Goal: Task Accomplishment & Management: Manage account settings

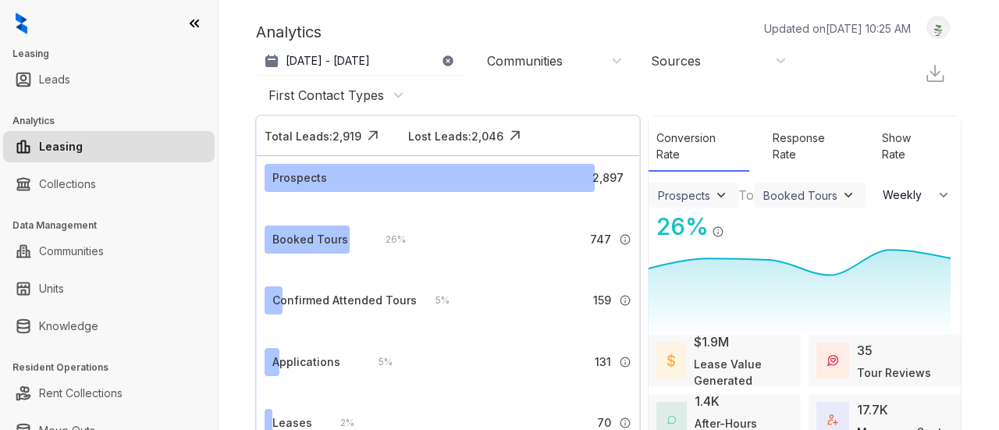
select select "******"
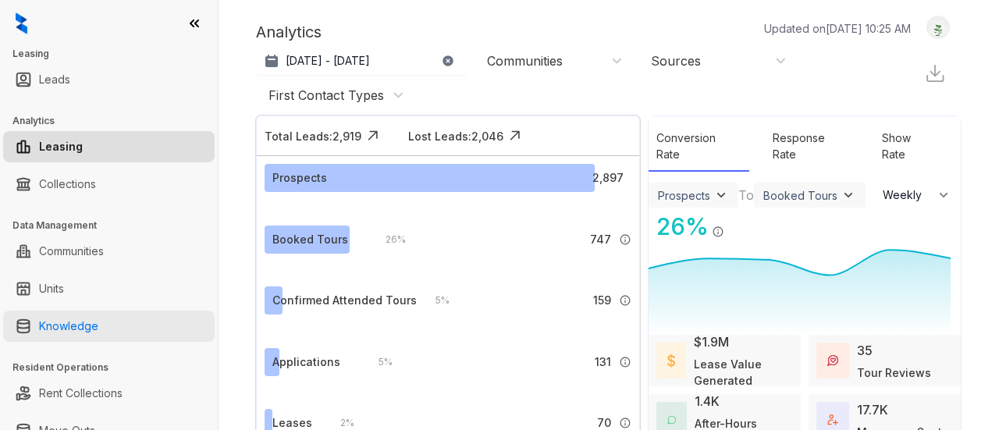
click at [93, 327] on link "Knowledge" at bounding box center [68, 326] width 59 height 31
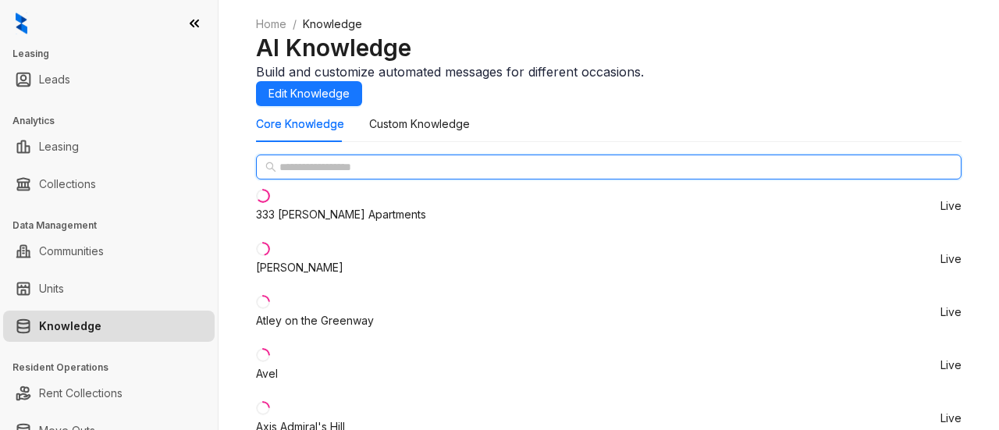
click at [381, 176] on input "text" at bounding box center [609, 166] width 660 height 17
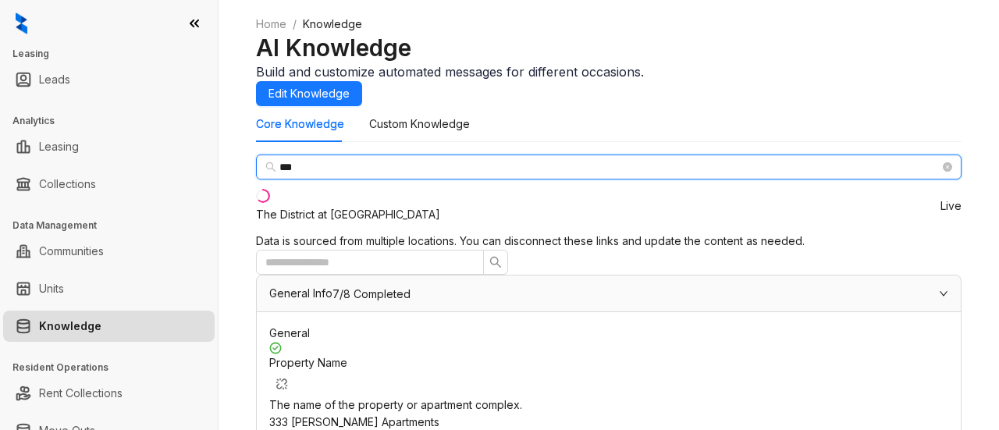
type input "***"
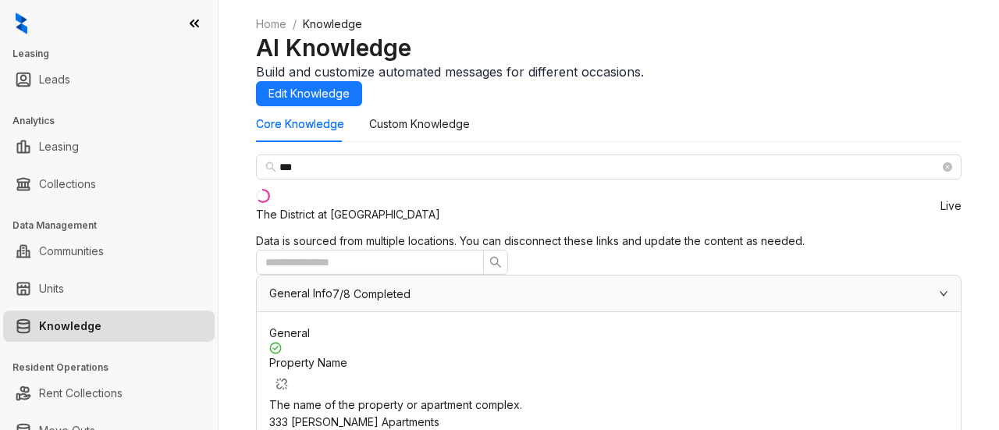
click at [321, 223] on div "The District at [GEOGRAPHIC_DATA]" at bounding box center [348, 214] width 184 height 17
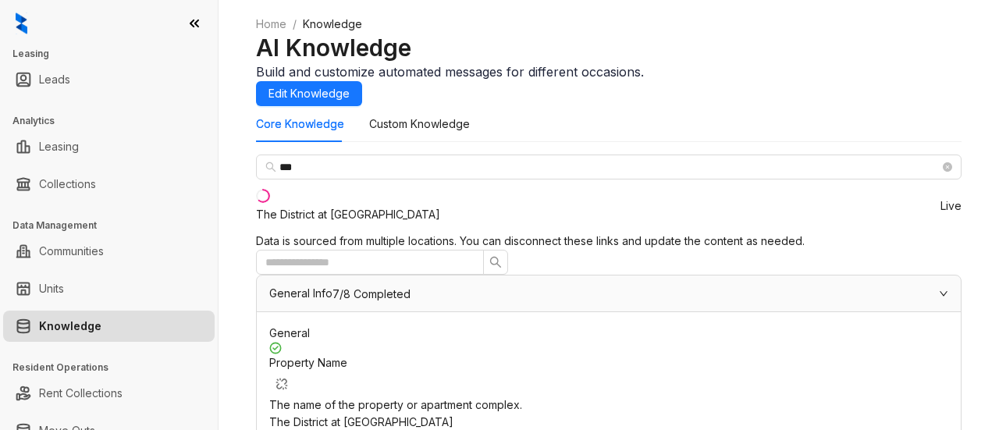
click at [895, 271] on span "Edit" at bounding box center [902, 273] width 55 height 17
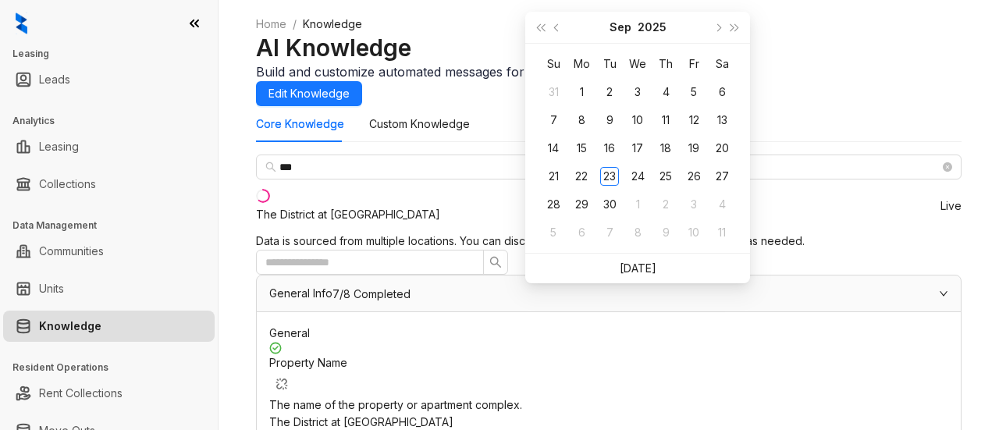
type input "**********"
click at [713, 32] on button "next-year" at bounding box center [717, 27] width 17 height 31
type input "**********"
click at [612, 148] on div "14" at bounding box center [609, 148] width 19 height 19
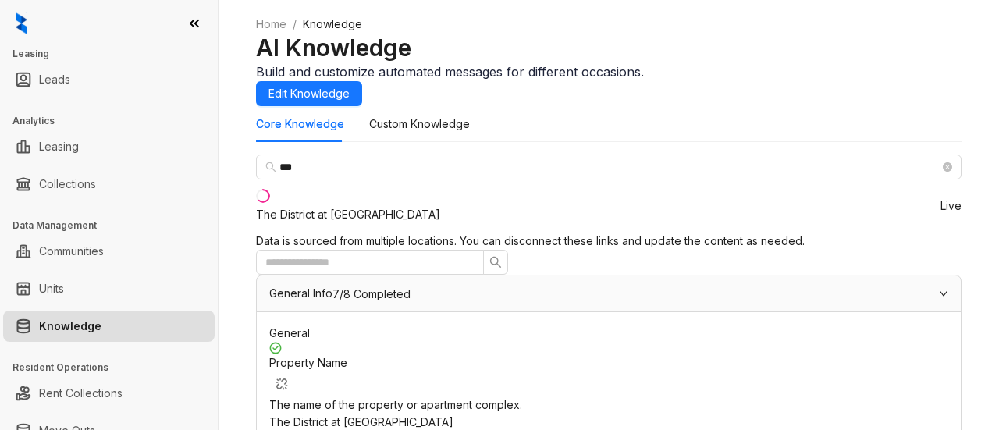
scroll to position [1679, 0]
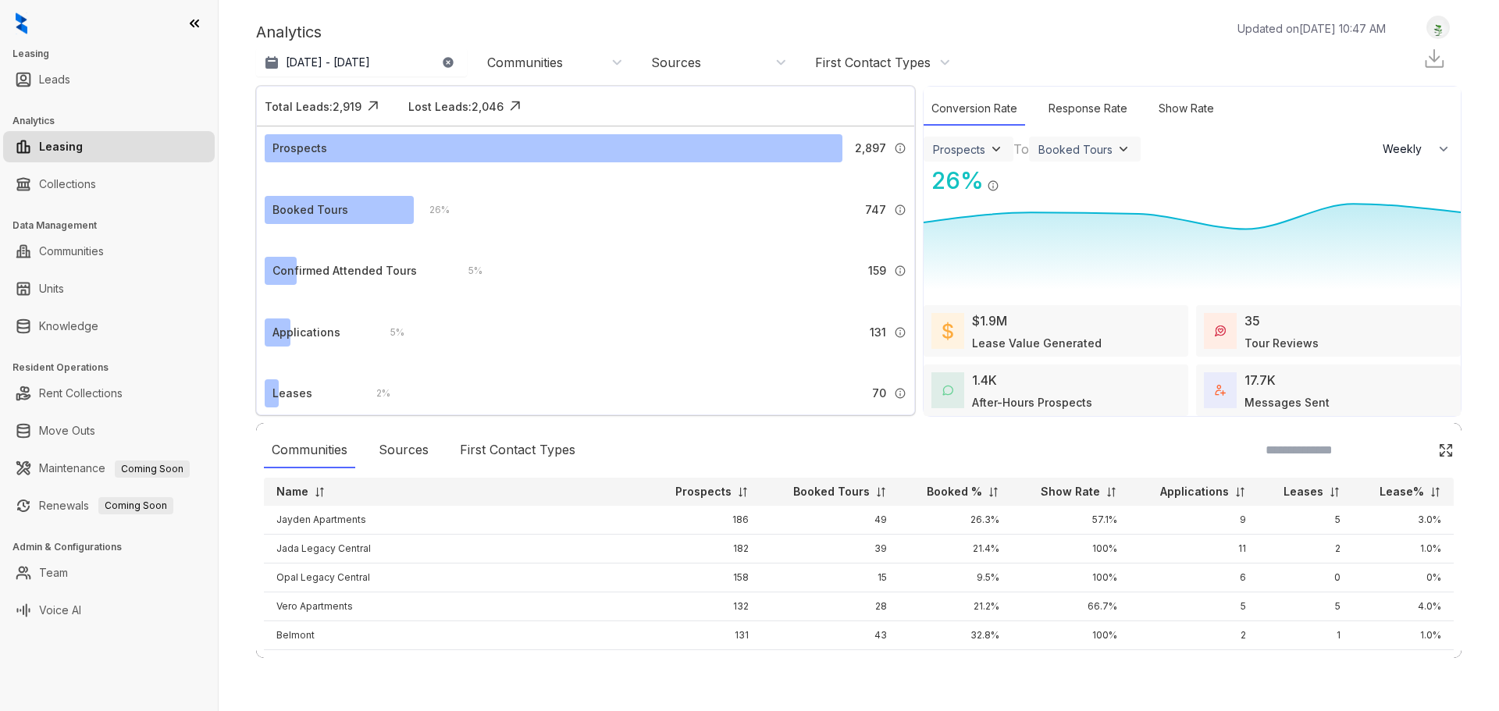
select select "******"
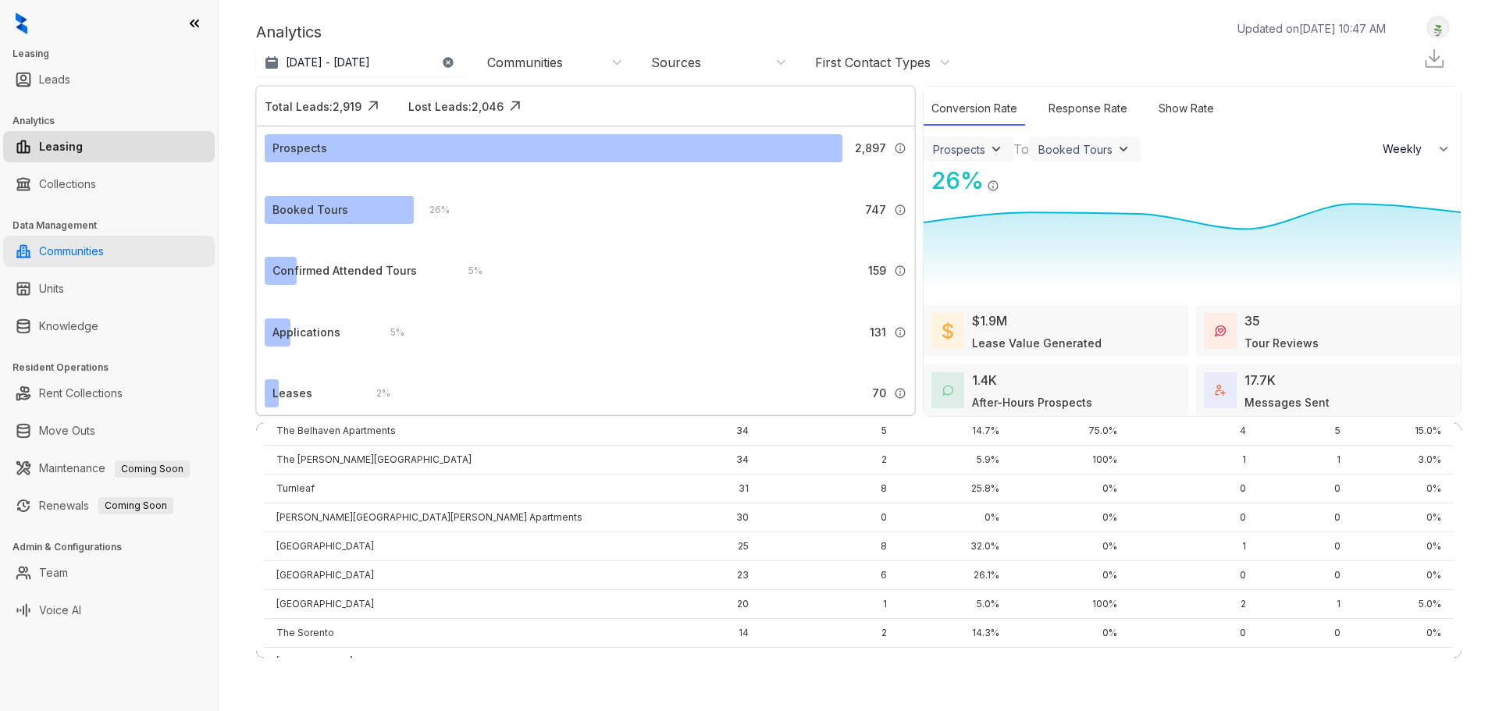
scroll to position [1015, 0]
click at [59, 259] on link "Communities" at bounding box center [71, 251] width 65 height 31
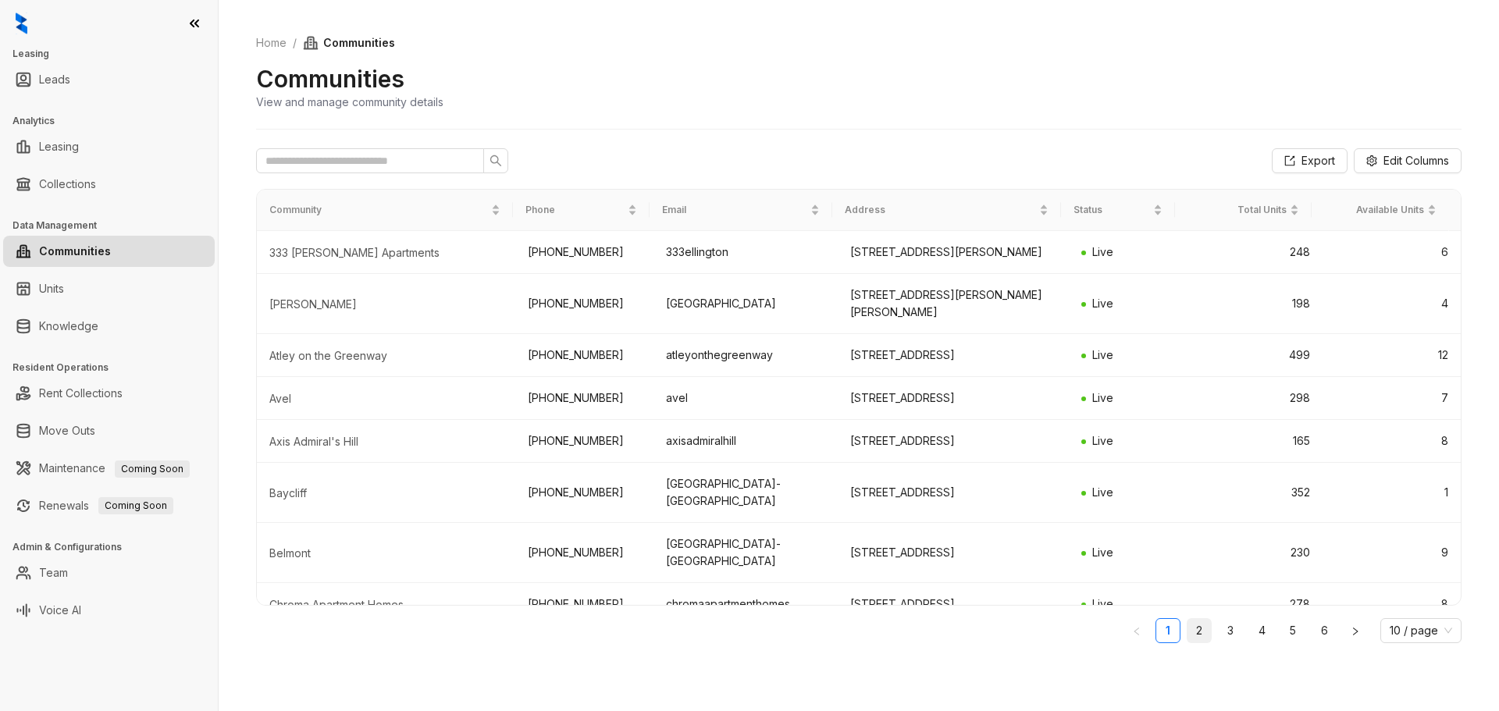
click at [1198, 635] on link "2" at bounding box center [1198, 630] width 23 height 23
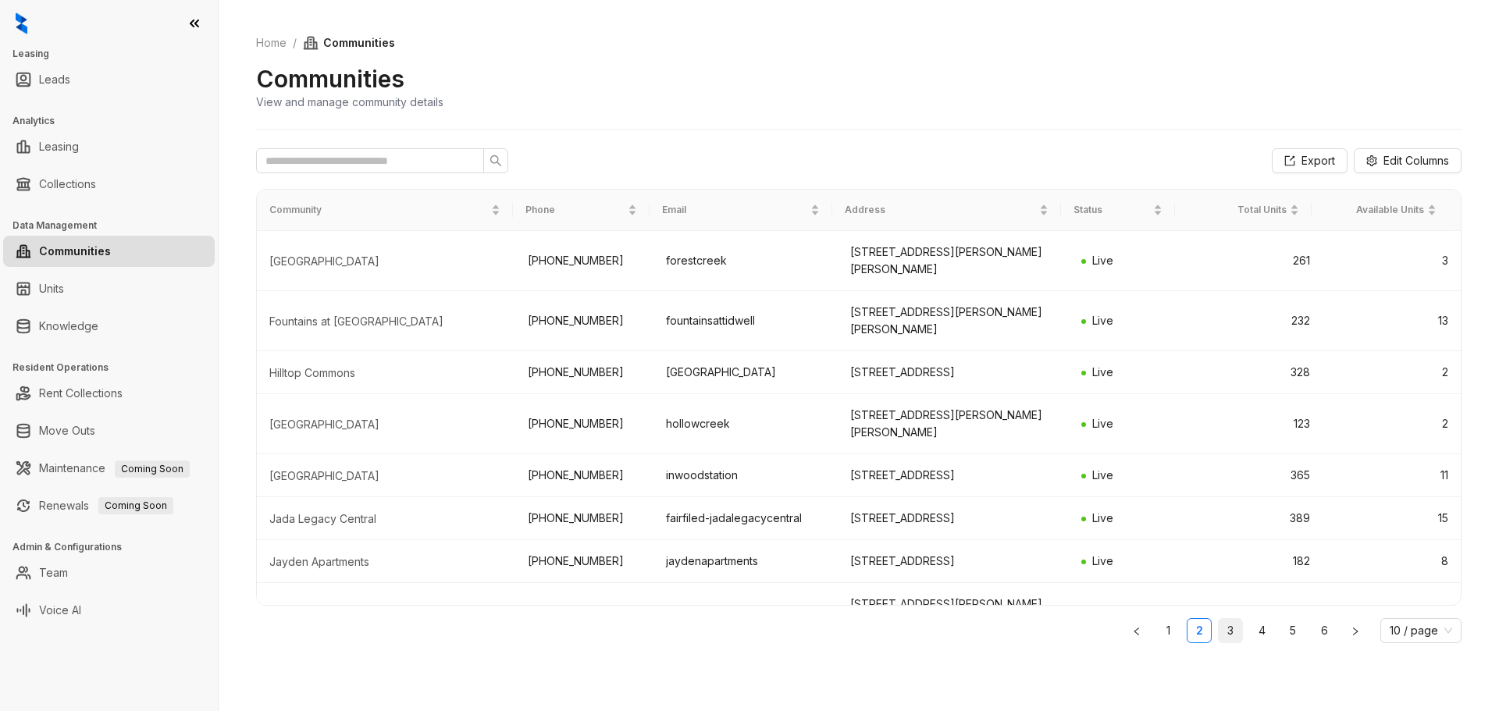
click at [1237, 632] on link "3" at bounding box center [1229, 630] width 23 height 23
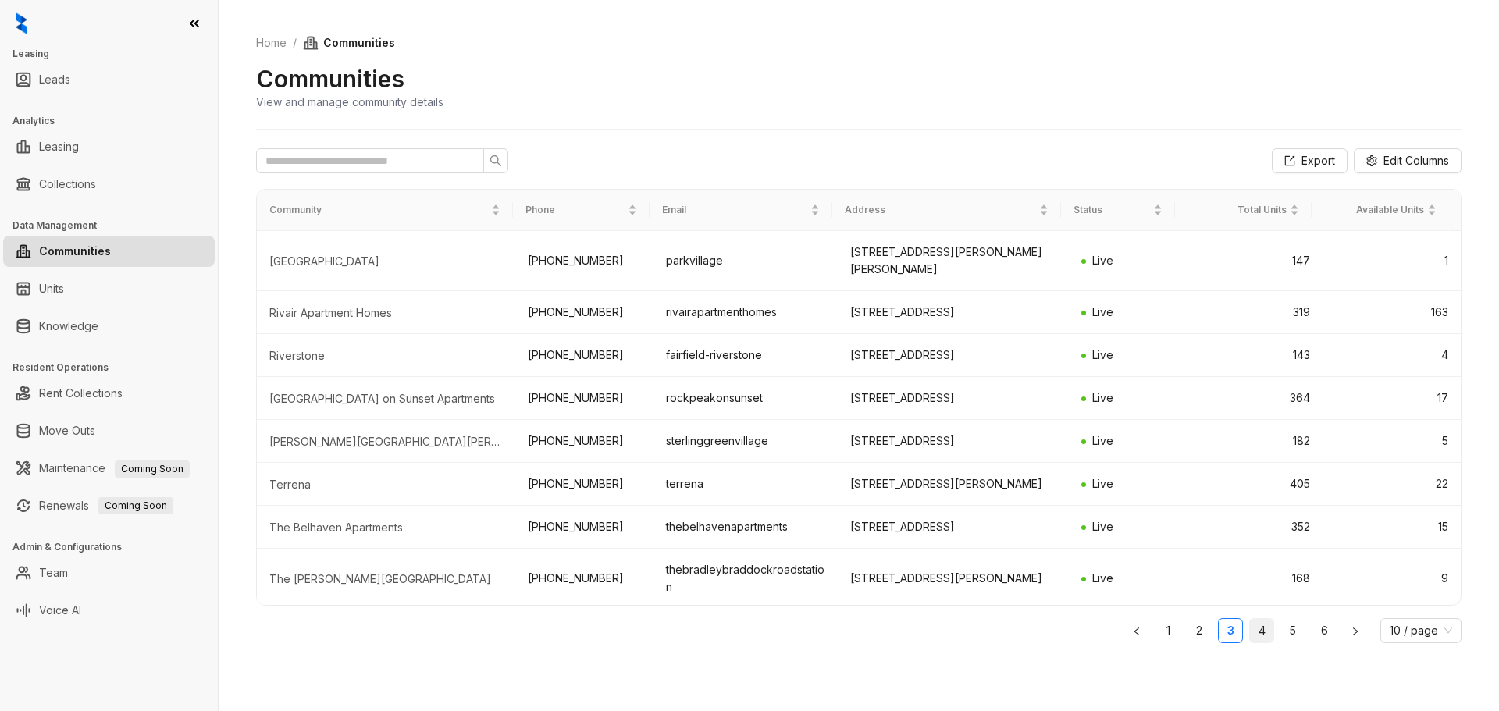
click at [1265, 634] on link "4" at bounding box center [1261, 630] width 23 height 23
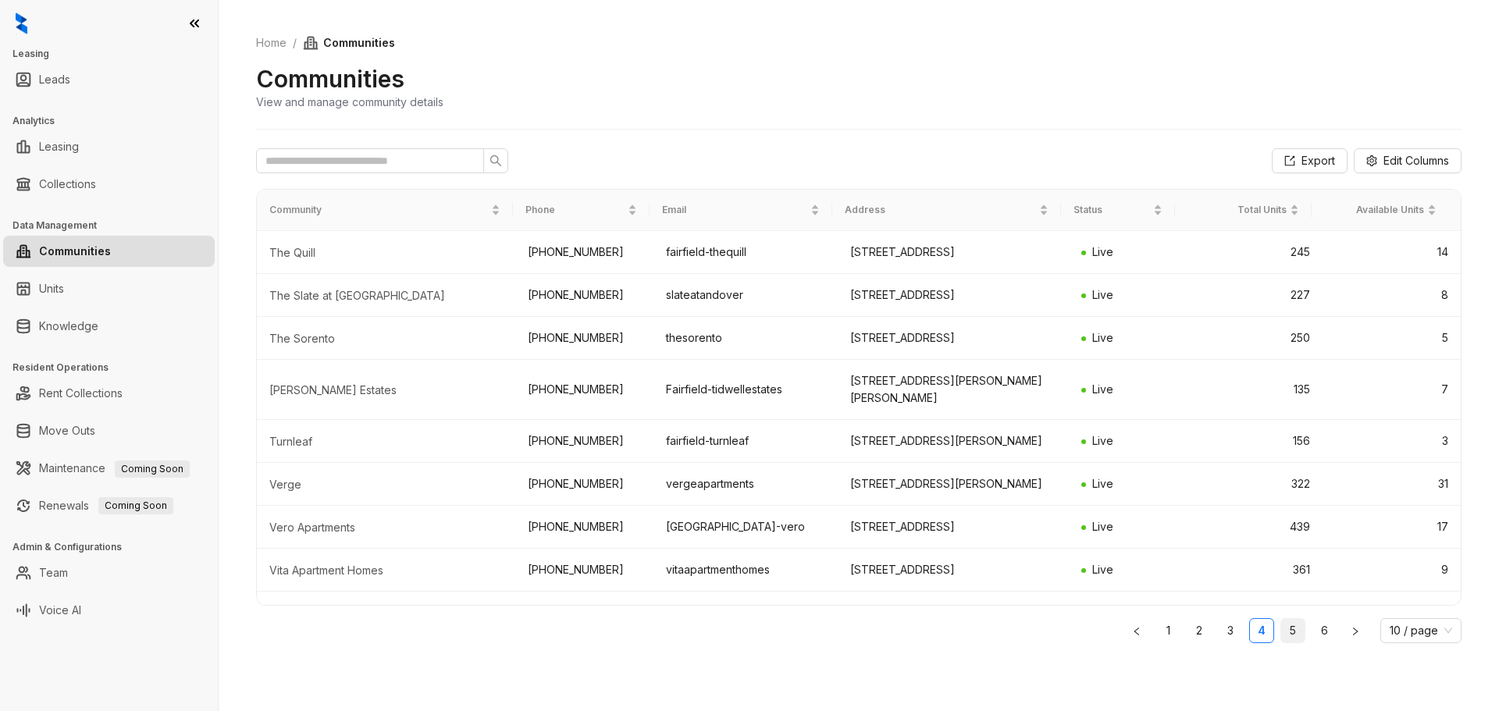
click at [1299, 620] on link "5" at bounding box center [1292, 630] width 23 height 23
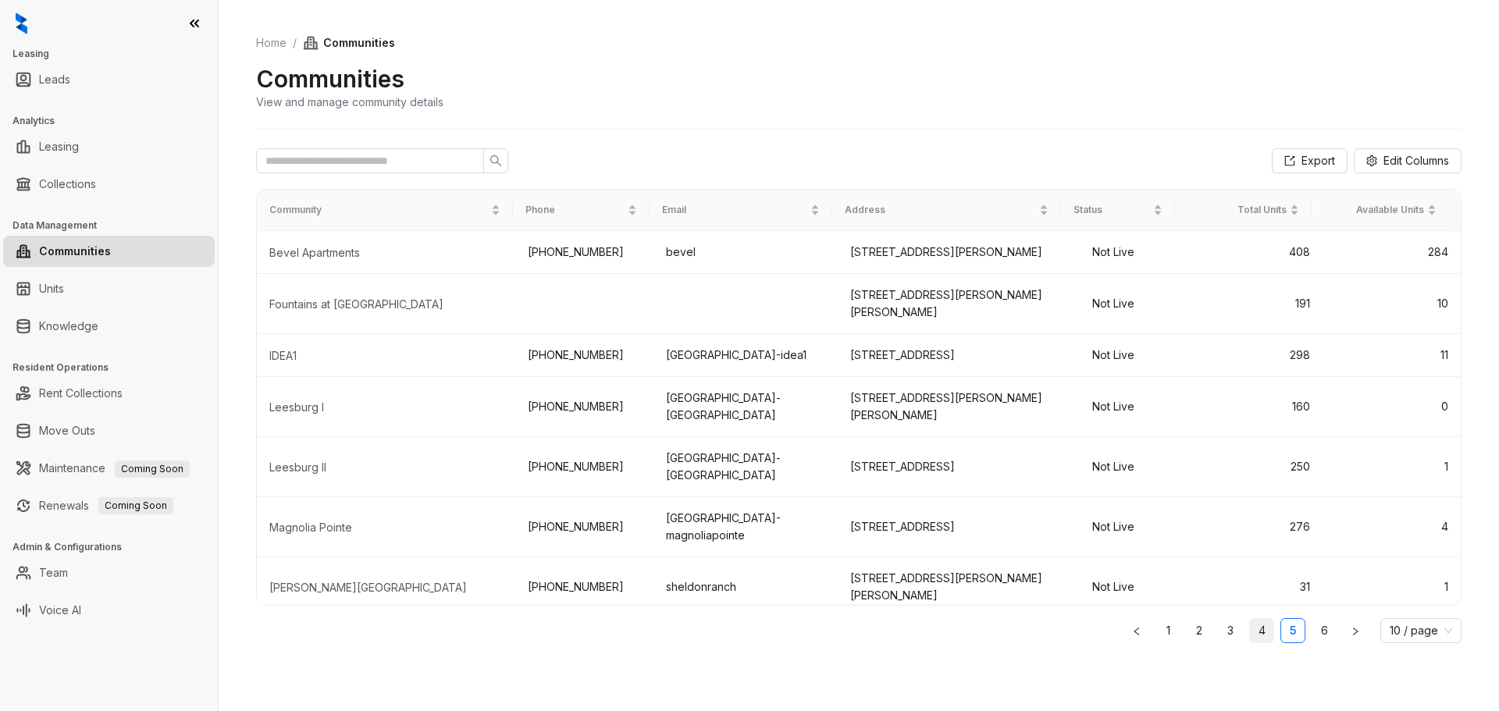
click at [1272, 635] on link "4" at bounding box center [1261, 630] width 23 height 23
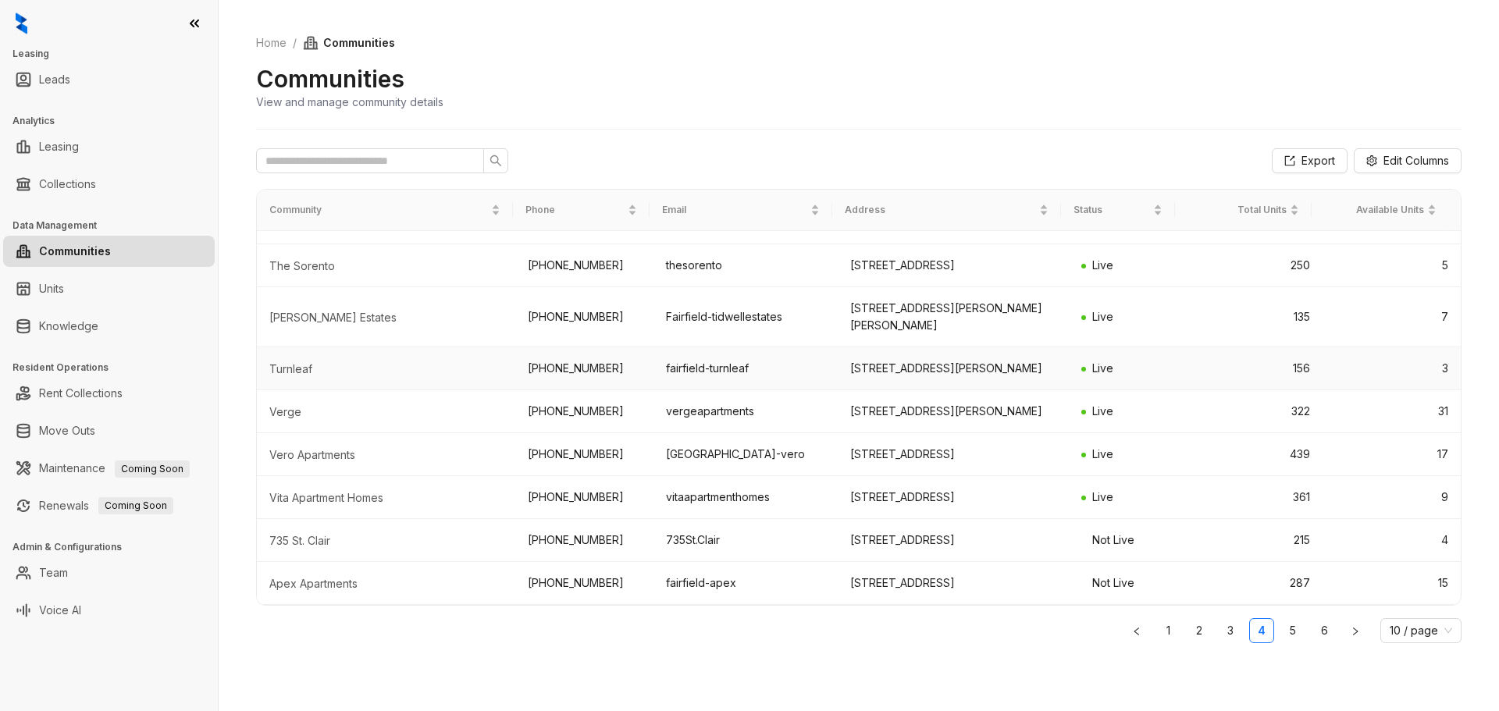
scroll to position [158, 0]
click at [1293, 635] on link "5" at bounding box center [1292, 630] width 23 height 23
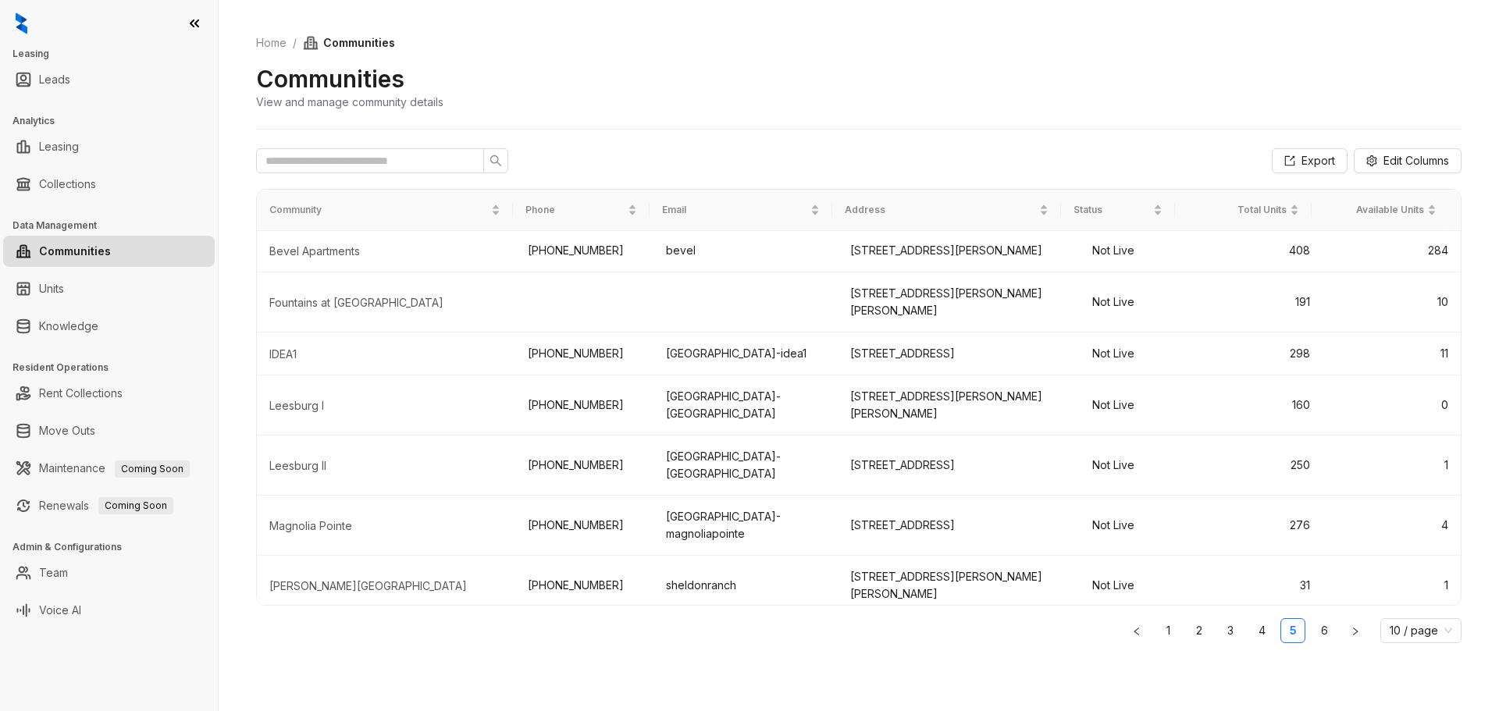
scroll to position [0, 0]
click at [1262, 629] on link "4" at bounding box center [1261, 630] width 23 height 23
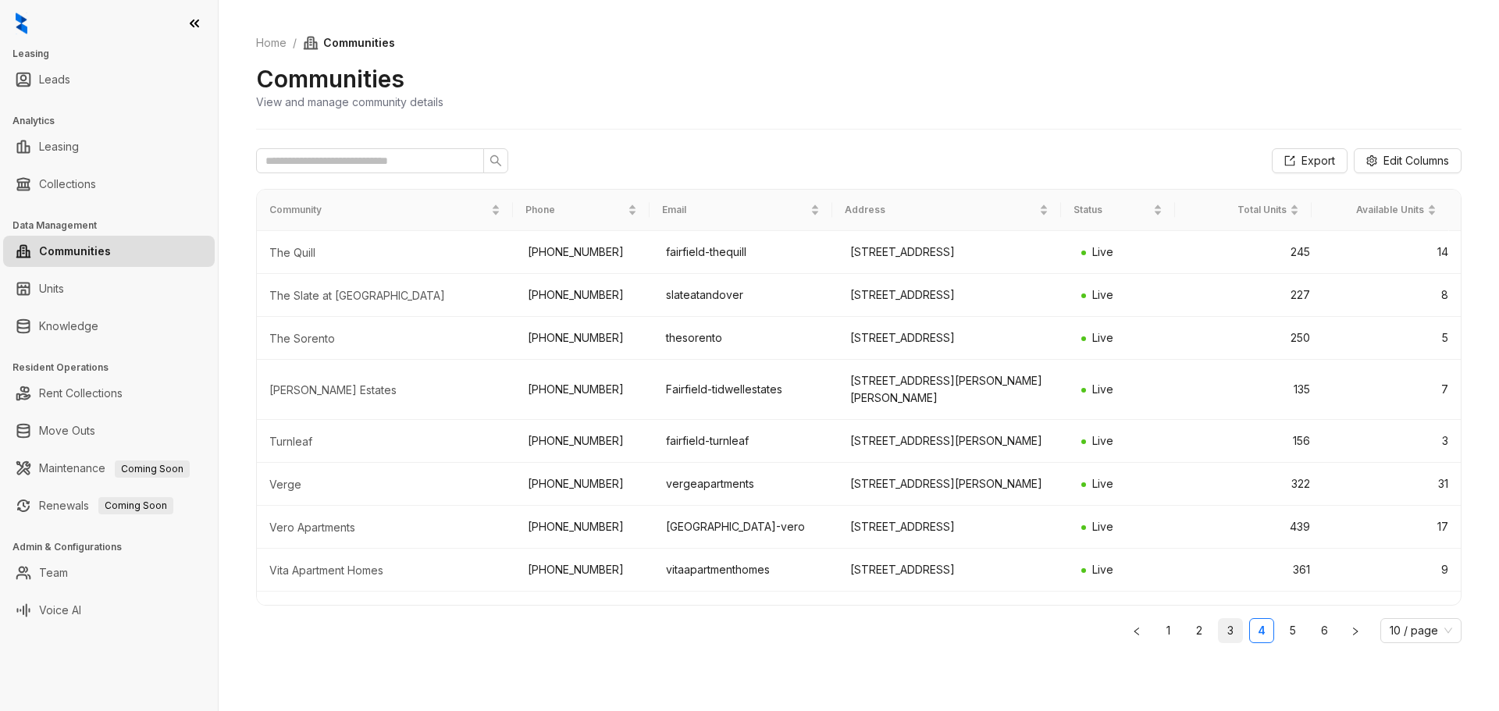
click at [1228, 629] on link "3" at bounding box center [1229, 630] width 23 height 23
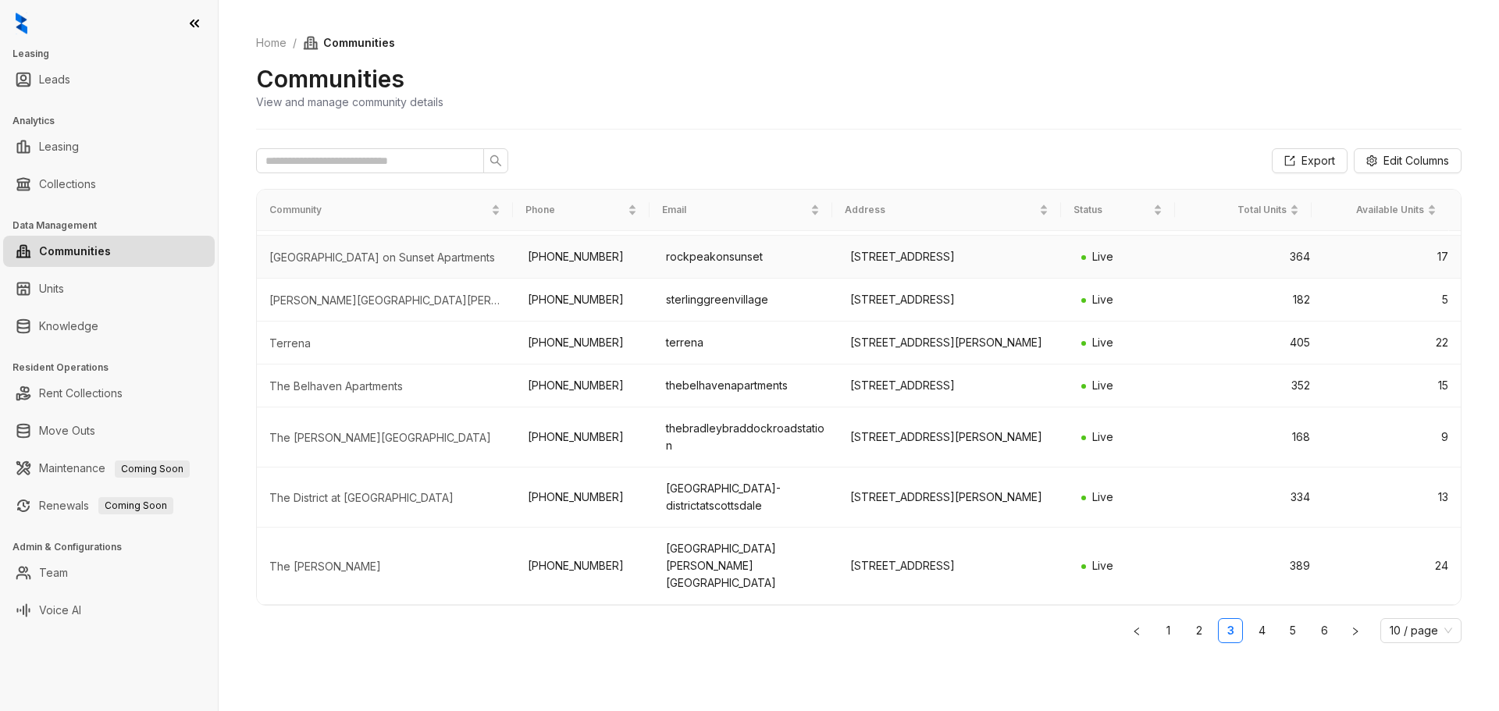
scroll to position [193, 0]
click at [1198, 623] on link "2" at bounding box center [1198, 630] width 23 height 23
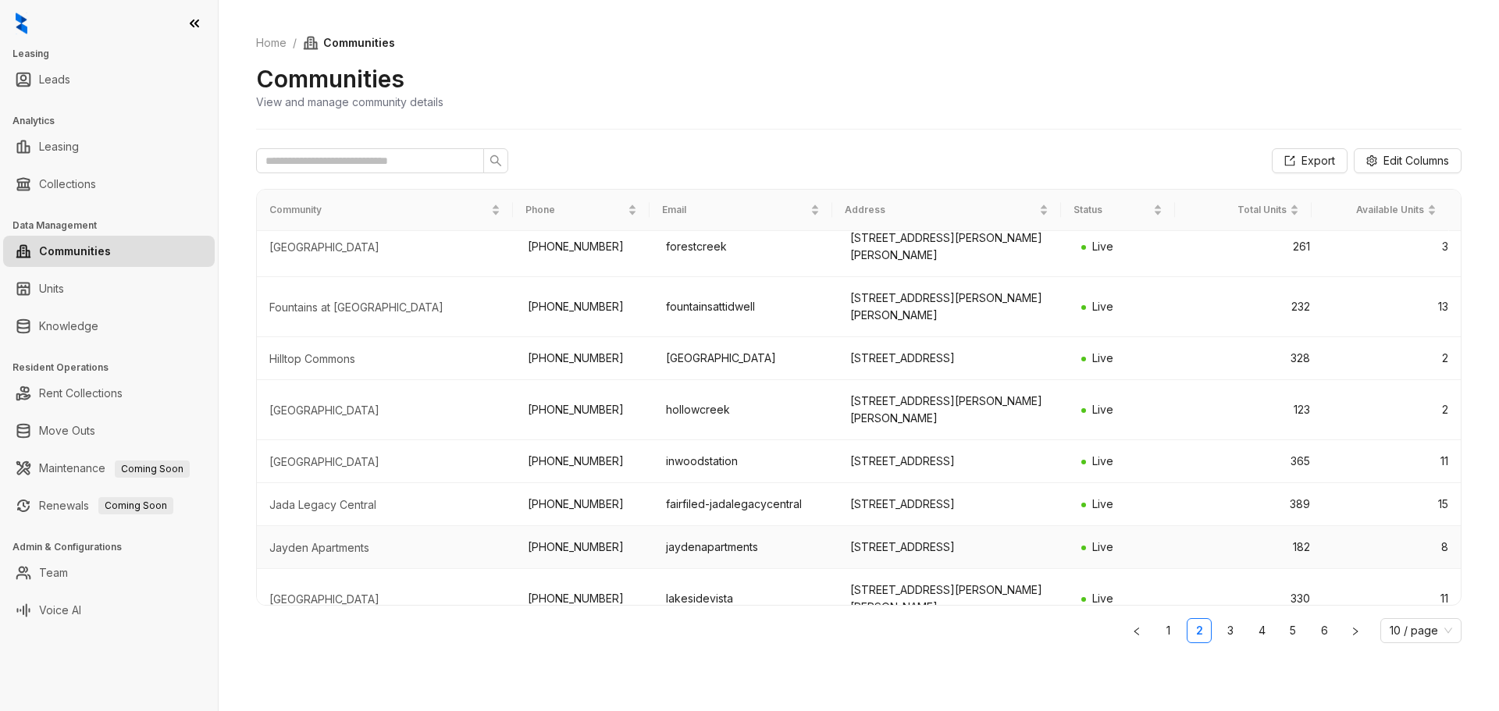
scroll to position [0, 0]
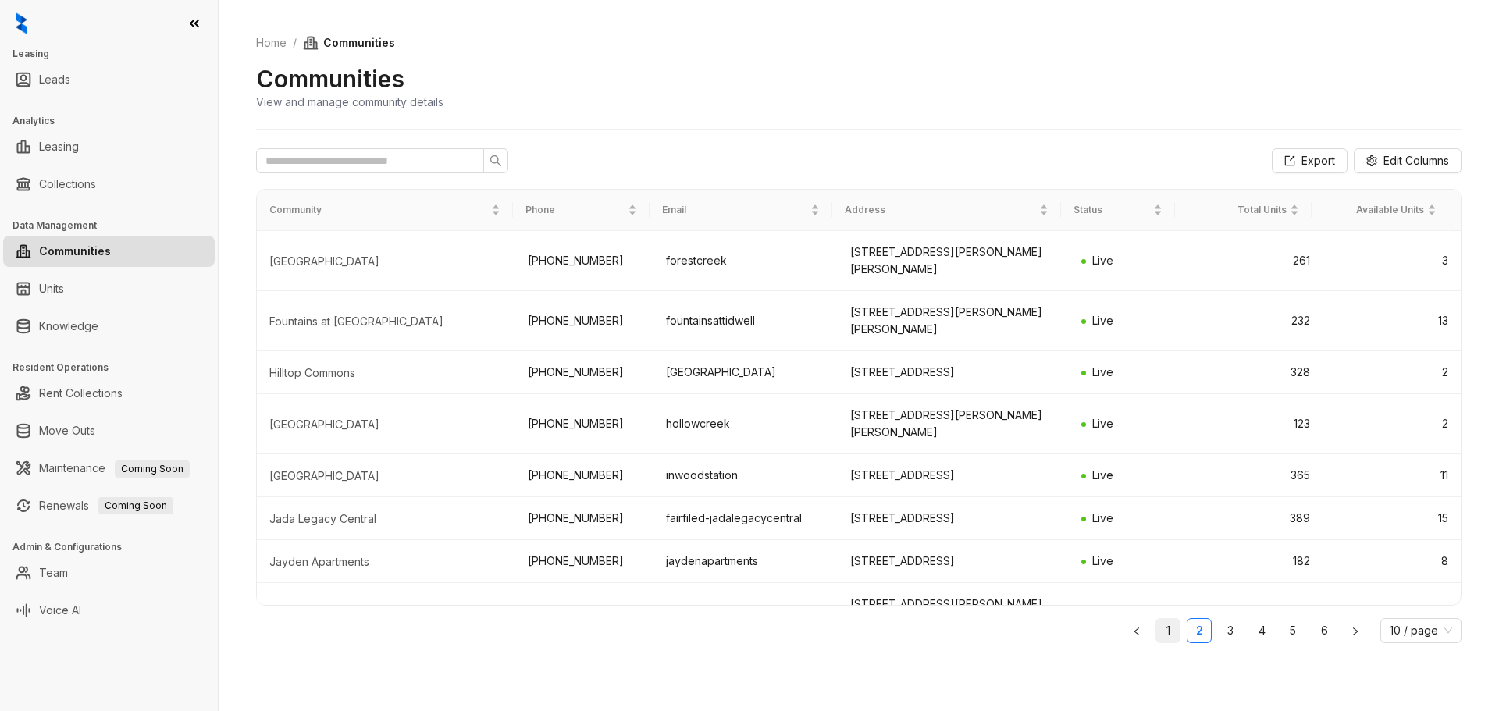
click at [1174, 631] on link "1" at bounding box center [1167, 630] width 23 height 23
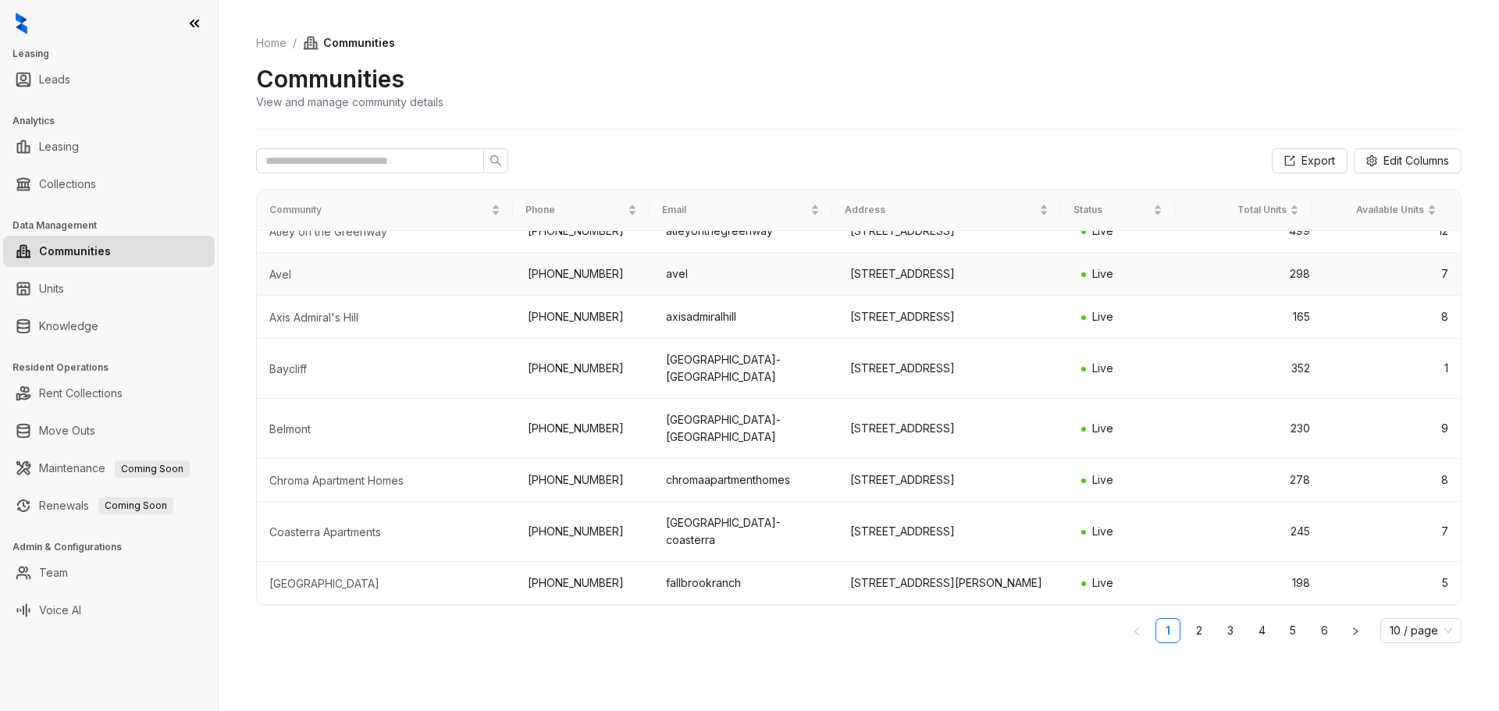
scroll to position [227, 0]
